Goal: Information Seeking & Learning: Learn about a topic

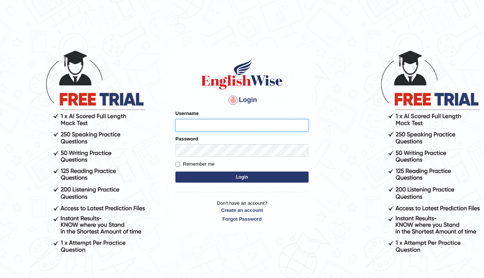
type input "pelinbaki"
click at [229, 176] on button "Login" at bounding box center [241, 177] width 133 height 11
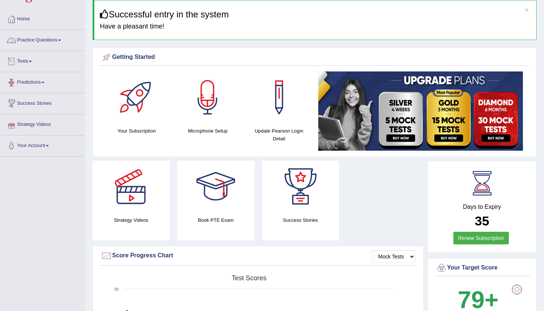
scroll to position [31, 0]
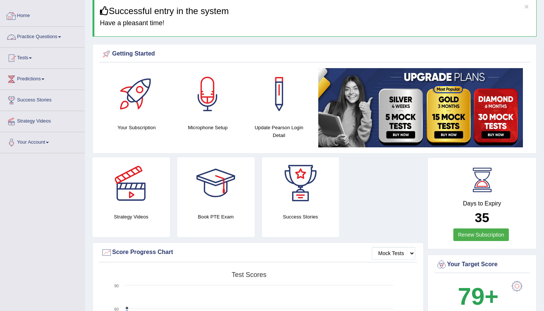
click at [33, 15] on link "Home" at bounding box center [42, 15] width 84 height 19
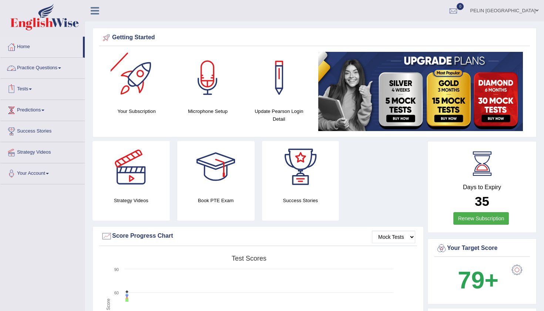
click at [47, 67] on link "Practice Questions" at bounding box center [42, 67] width 84 height 19
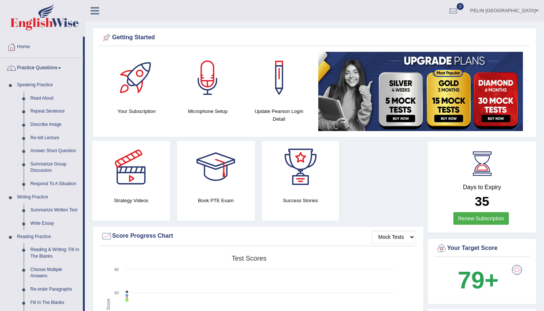
click at [45, 73] on link "Practice Questions" at bounding box center [41, 67] width 83 height 19
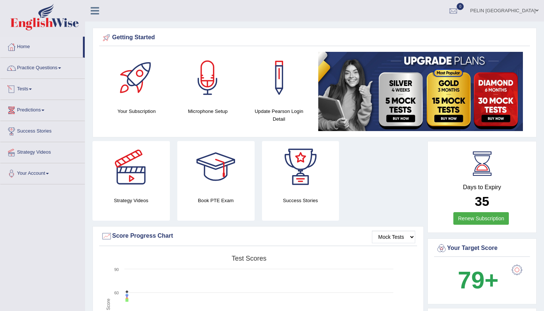
click at [32, 89] on span at bounding box center [30, 88] width 3 height 1
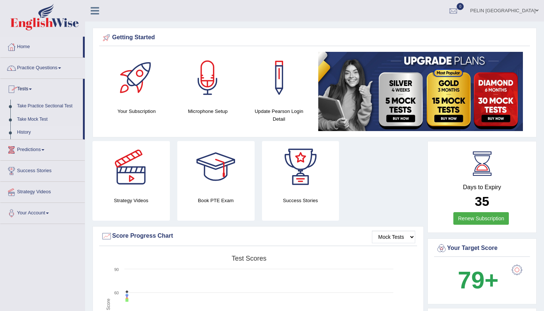
click at [24, 132] on link "History" at bounding box center [48, 132] width 69 height 13
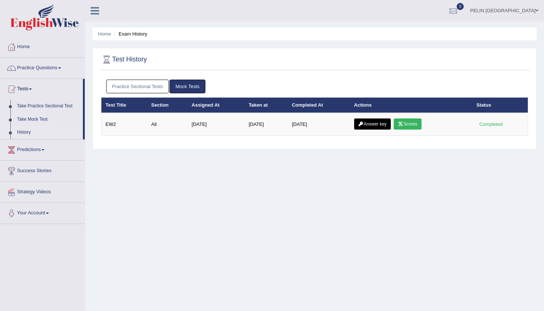
click at [131, 87] on link "Practice Sectional Tests" at bounding box center [137, 87] width 63 height 14
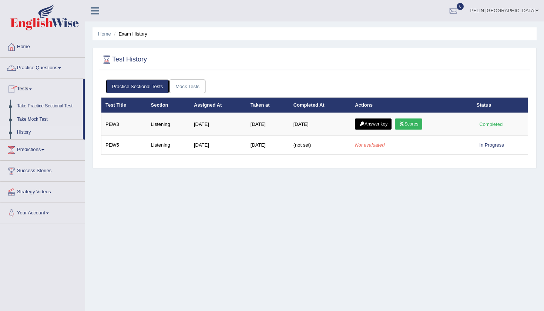
click at [54, 68] on link "Practice Questions" at bounding box center [42, 67] width 84 height 19
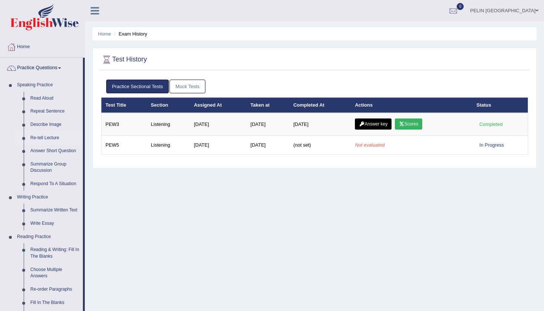
click at [48, 138] on link "Re-tell Lecture" at bounding box center [55, 137] width 56 height 13
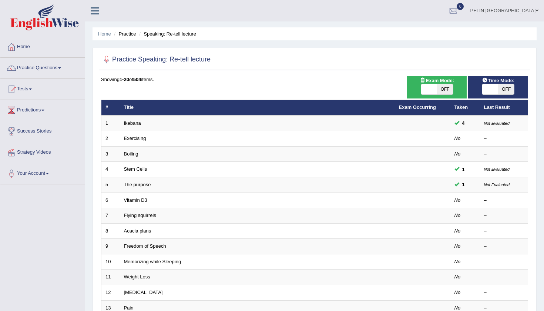
click at [447, 88] on span "OFF" at bounding box center [445, 89] width 16 height 10
checkbox input "true"
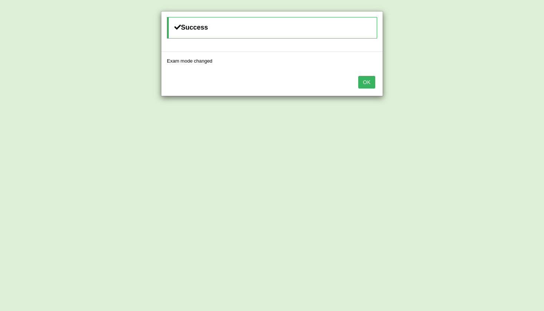
click at [373, 78] on button "OK" at bounding box center [366, 82] width 17 height 13
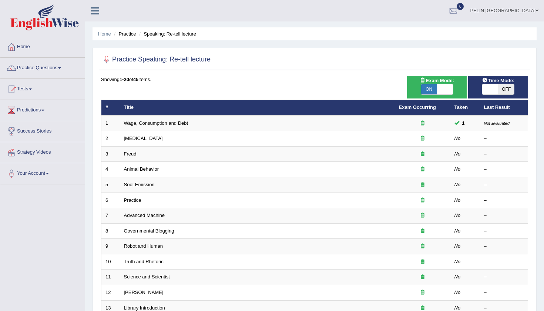
click at [430, 88] on span "ON" at bounding box center [429, 89] width 16 height 10
checkbox input "false"
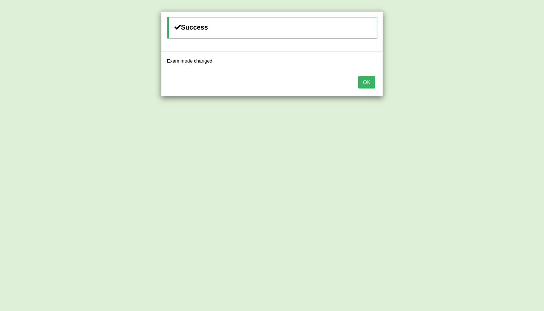
click at [365, 81] on button "OK" at bounding box center [366, 82] width 17 height 13
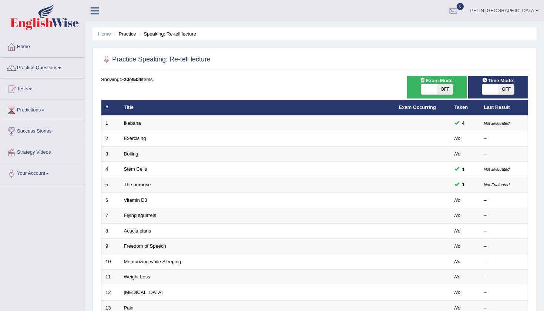
click at [442, 86] on span "OFF" at bounding box center [445, 89] width 16 height 10
checkbox input "true"
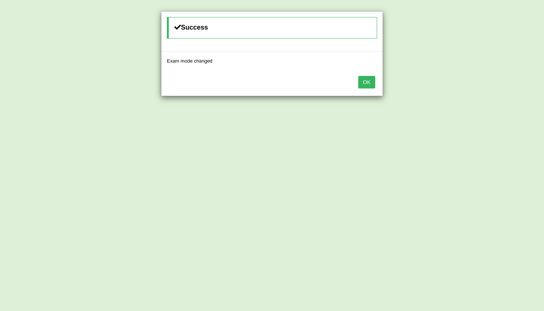
click at [373, 83] on button "OK" at bounding box center [366, 82] width 17 height 13
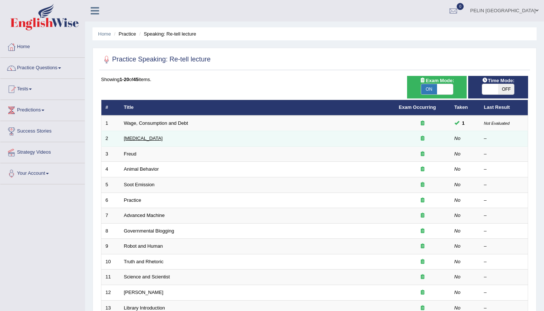
click at [155, 137] on link "Language Disorder" at bounding box center [143, 138] width 39 height 6
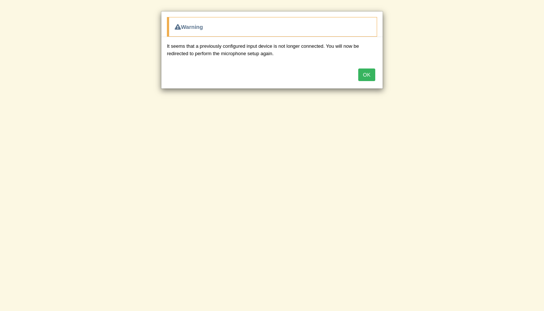
click at [366, 74] on button "OK" at bounding box center [366, 74] width 17 height 13
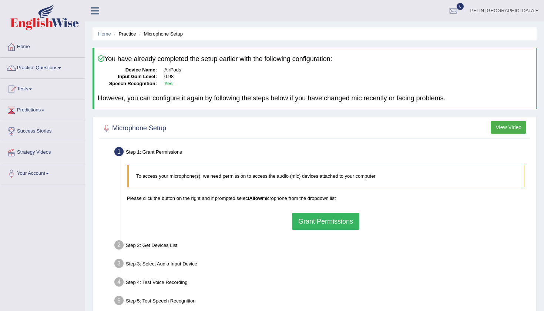
click at [334, 222] on button "Grant Permissions" at bounding box center [325, 221] width 67 height 17
